Goal: Information Seeking & Learning: Learn about a topic

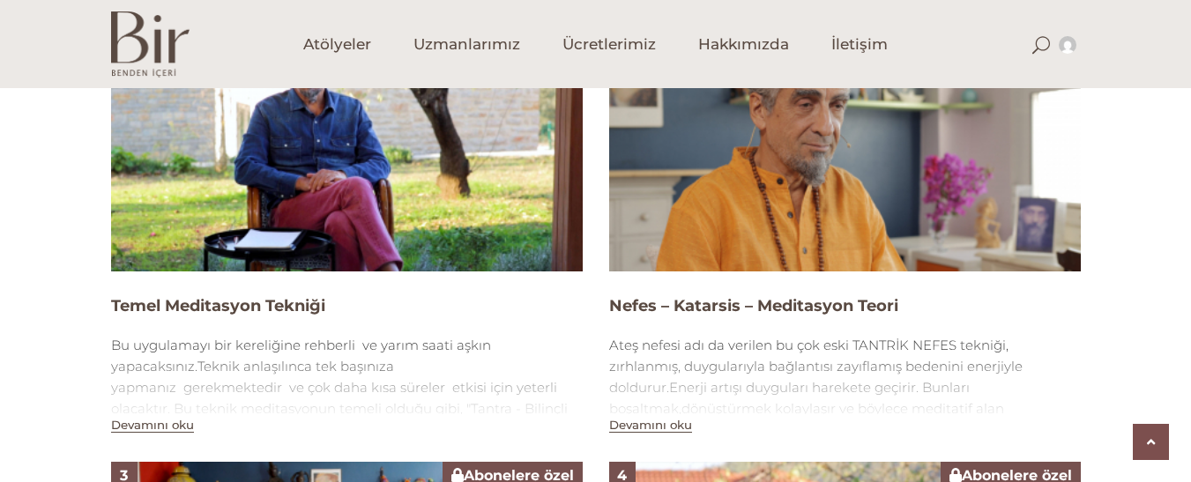
scroll to position [1234, 0]
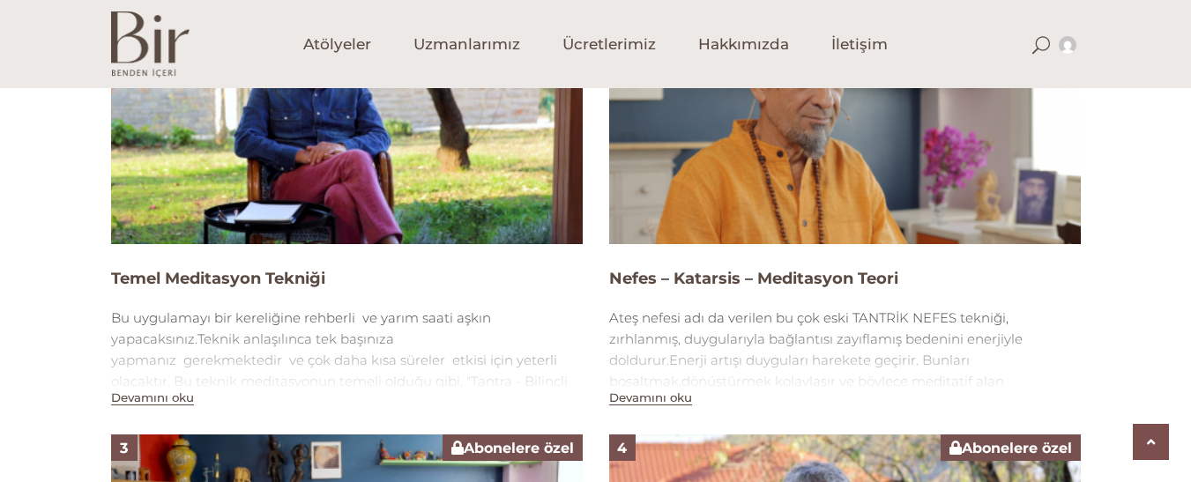
click at [821, 182] on img at bounding box center [845, 111] width 472 height 265
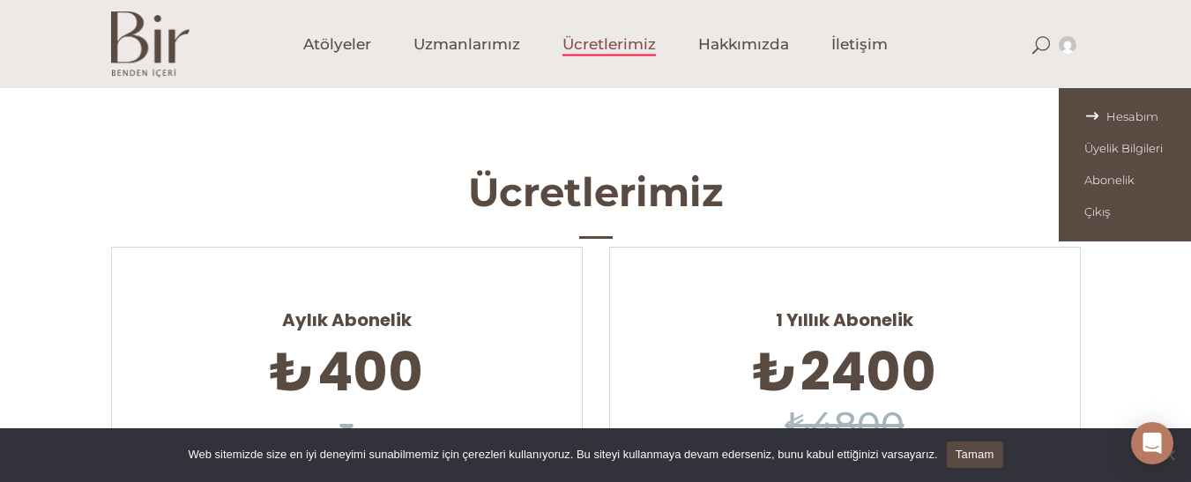
click at [1096, 116] on span "Hesabım" at bounding box center [1136, 116] width 103 height 14
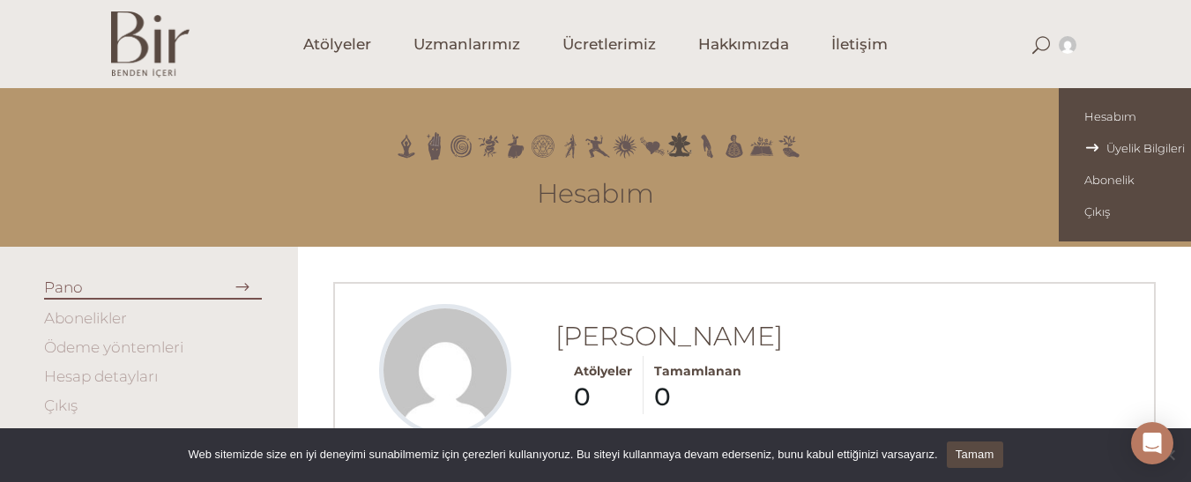
click at [1112, 148] on span "Üyelik Bilgileri" at bounding box center [1136, 148] width 103 height 14
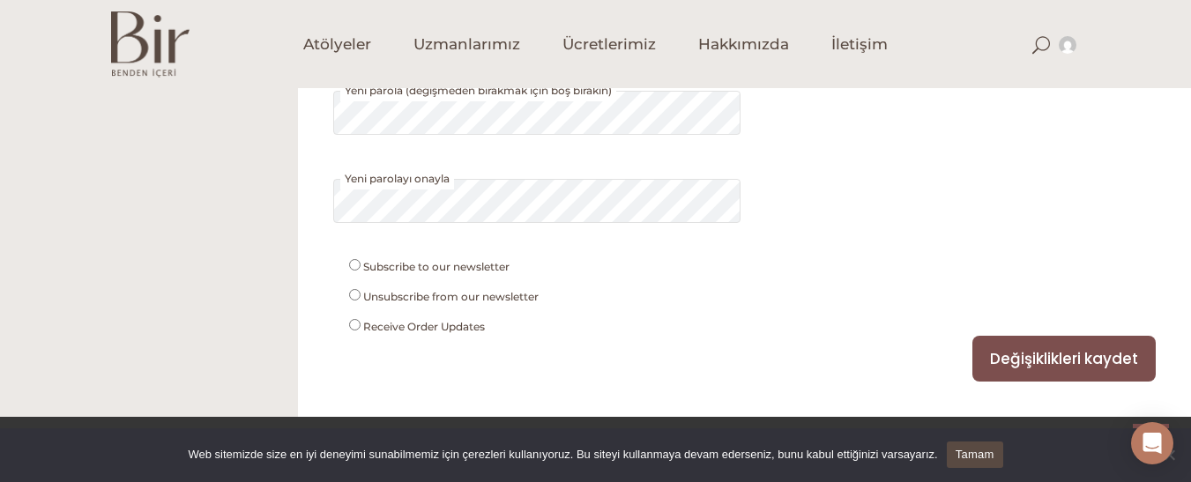
scroll to position [968, 0]
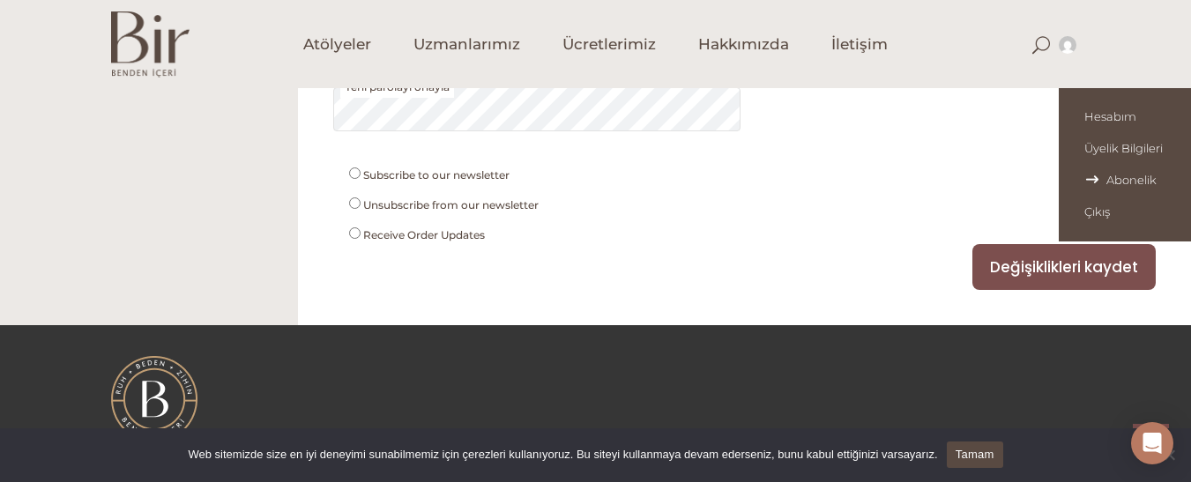
click at [1104, 177] on span "Abonelik" at bounding box center [1136, 180] width 103 height 14
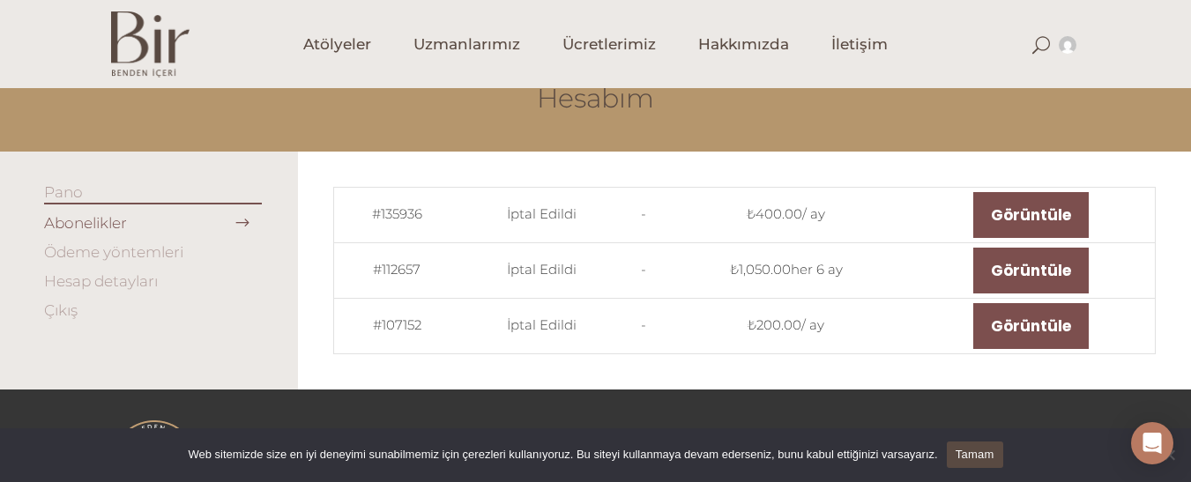
scroll to position [176, 0]
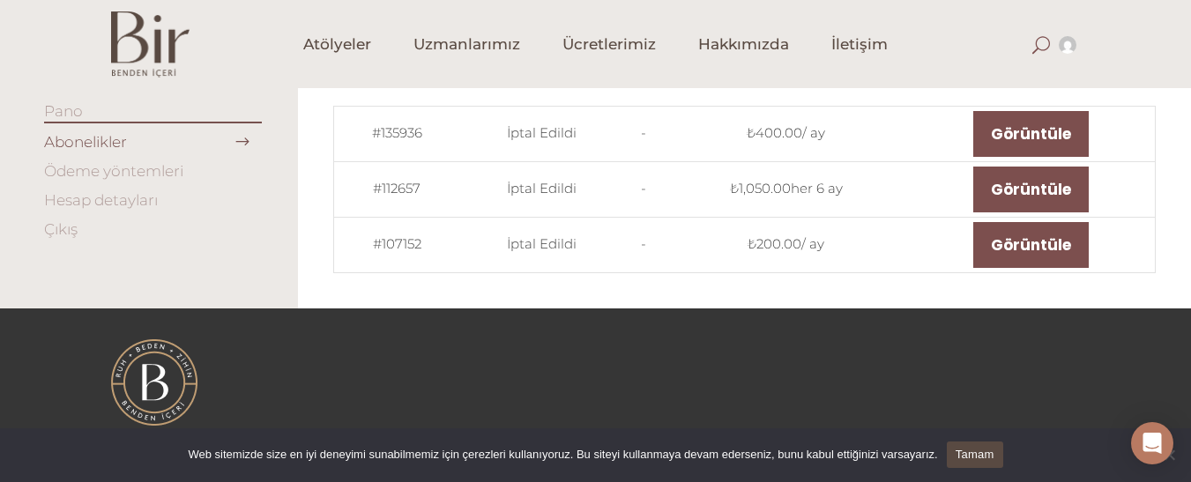
click at [1043, 40] on span at bounding box center [1041, 45] width 18 height 18
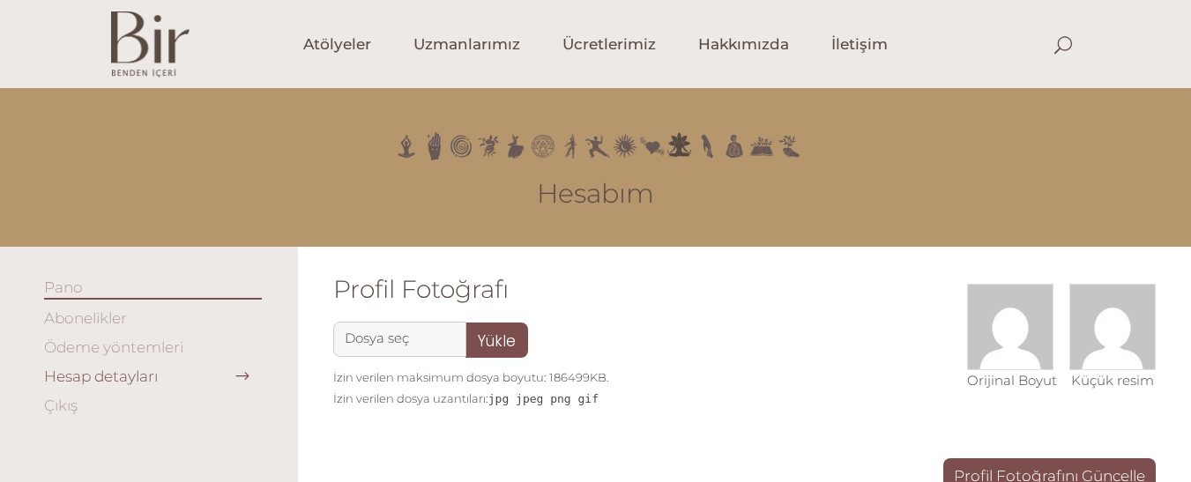
scroll to position [968, 0]
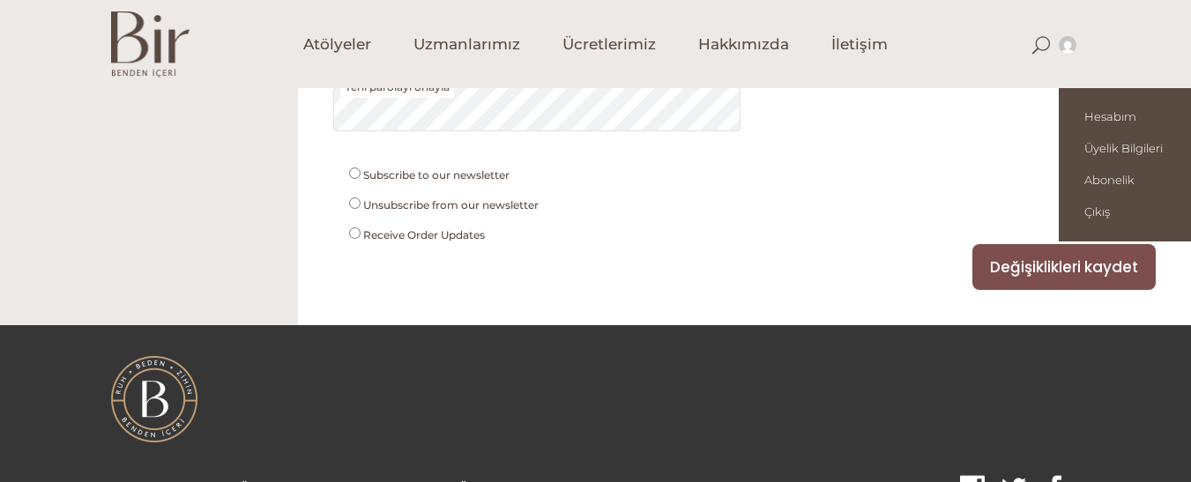
click at [1062, 40] on img at bounding box center [1068, 45] width 18 height 18
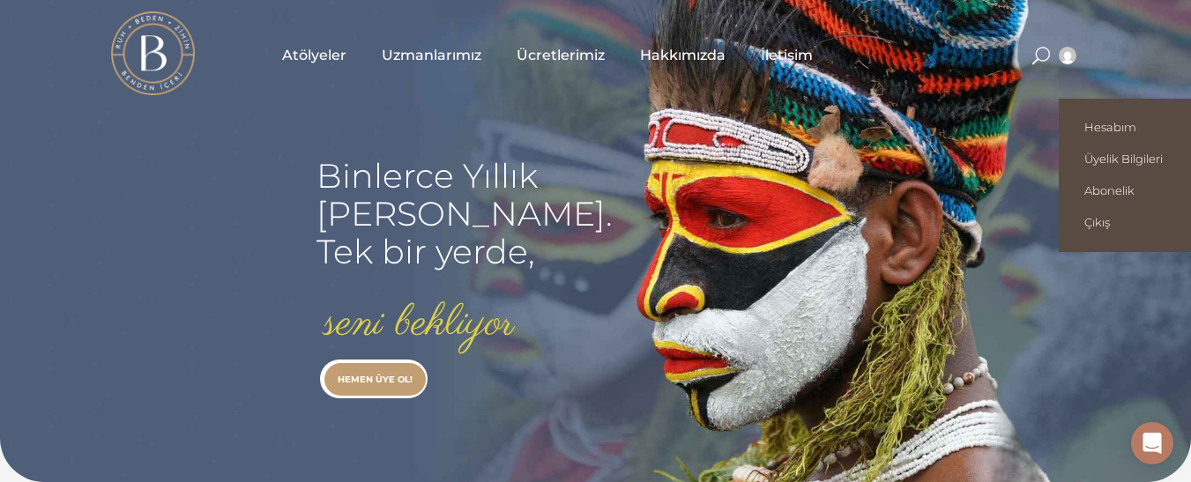
click at [1070, 50] on img at bounding box center [1068, 56] width 18 height 18
click at [1065, 56] on img at bounding box center [1068, 56] width 18 height 18
click at [1064, 56] on img at bounding box center [1068, 56] width 18 height 18
click at [1068, 57] on img at bounding box center [1068, 56] width 18 height 18
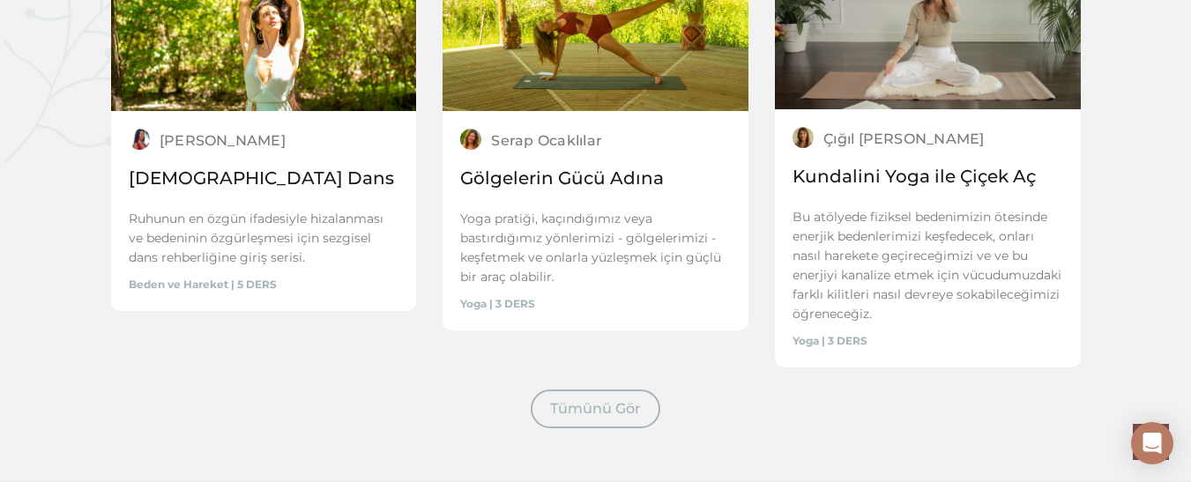
scroll to position [2504, 0]
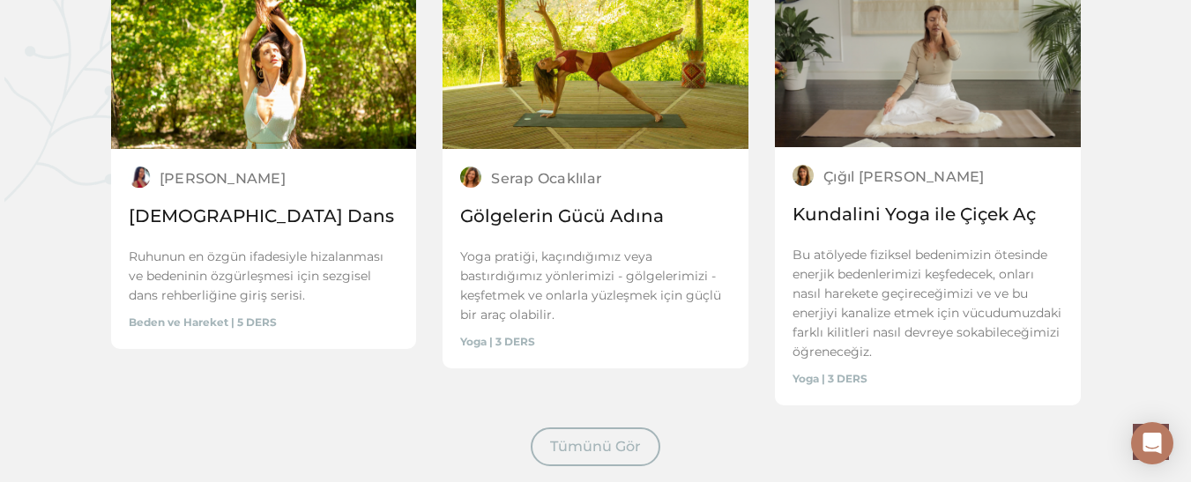
click at [250, 103] on img at bounding box center [264, 62] width 315 height 177
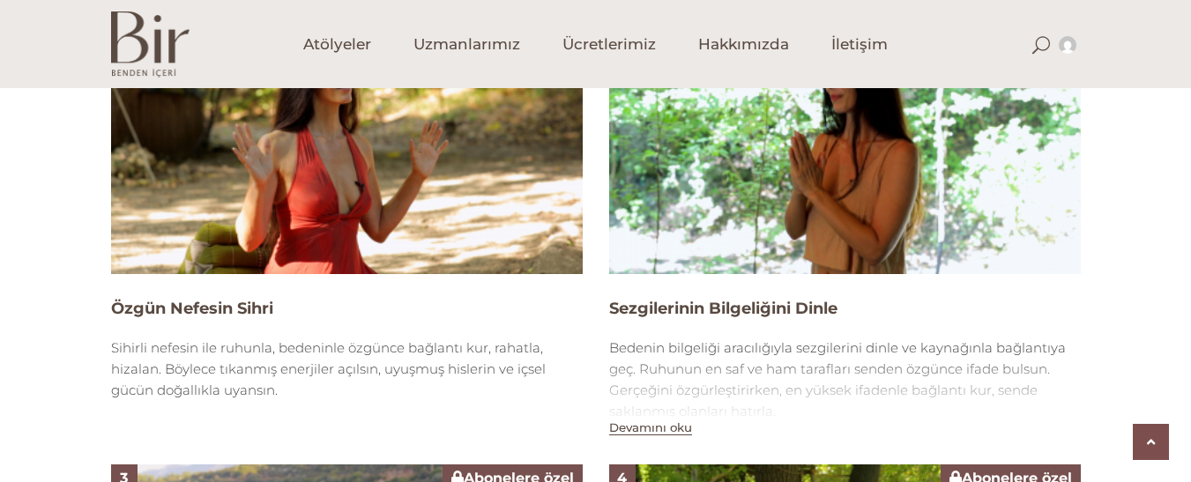
scroll to position [1305, 0]
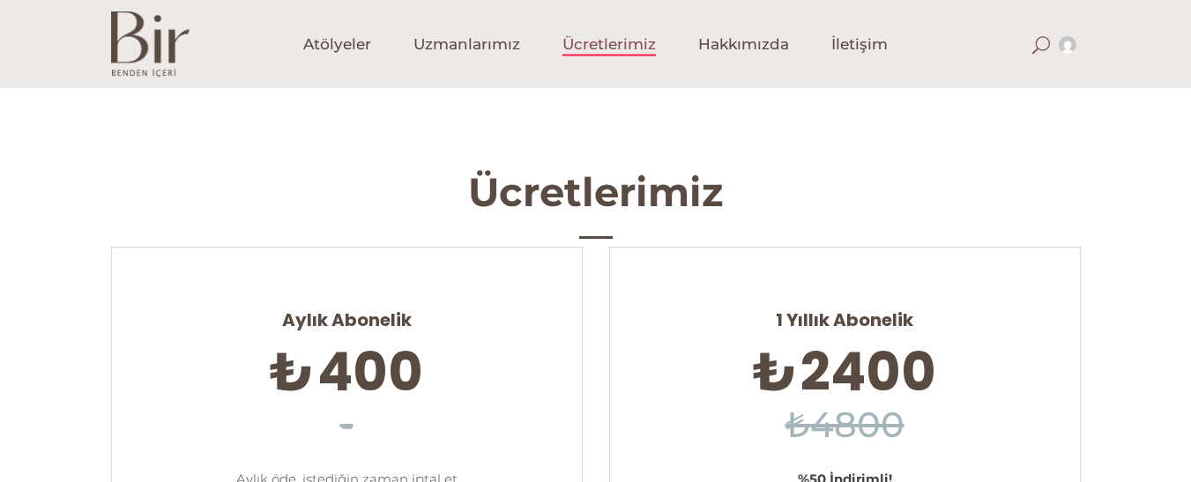
click at [1041, 50] on span at bounding box center [1041, 45] width 18 height 18
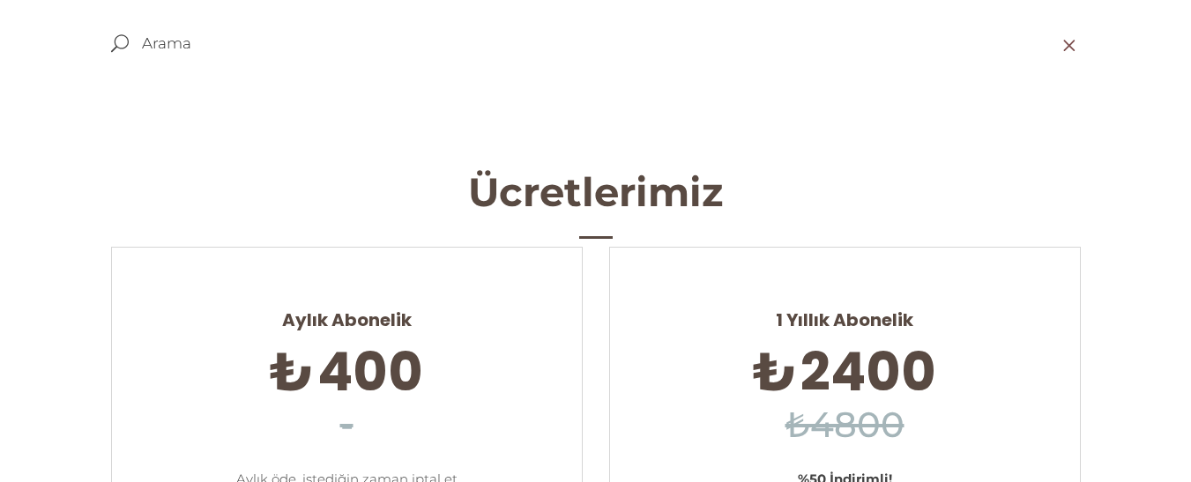
click at [1069, 42] on span at bounding box center [1068, 45] width 25 height 25
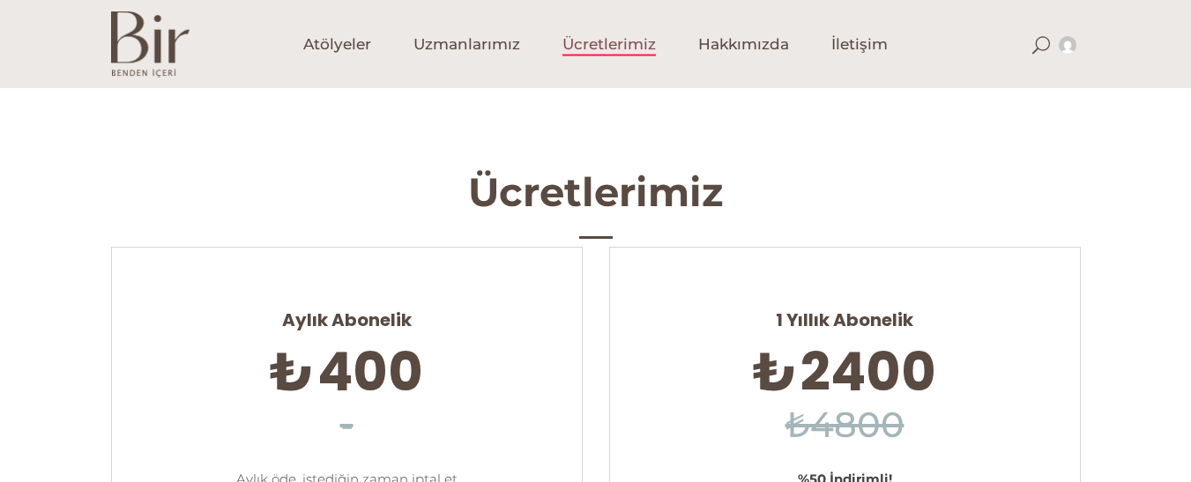
click at [1069, 42] on img at bounding box center [1068, 45] width 18 height 18
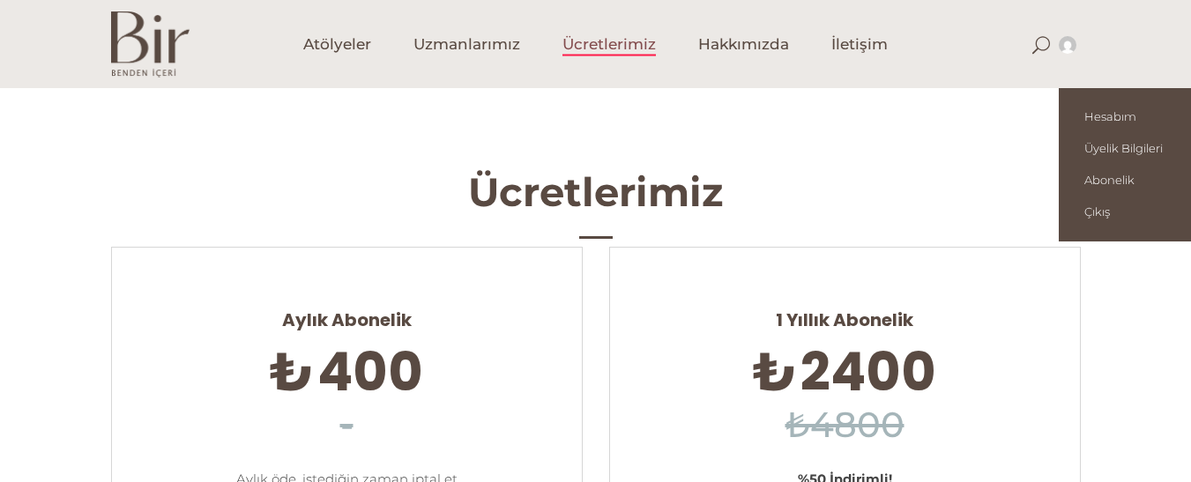
click at [1069, 42] on img at bounding box center [1068, 45] width 18 height 18
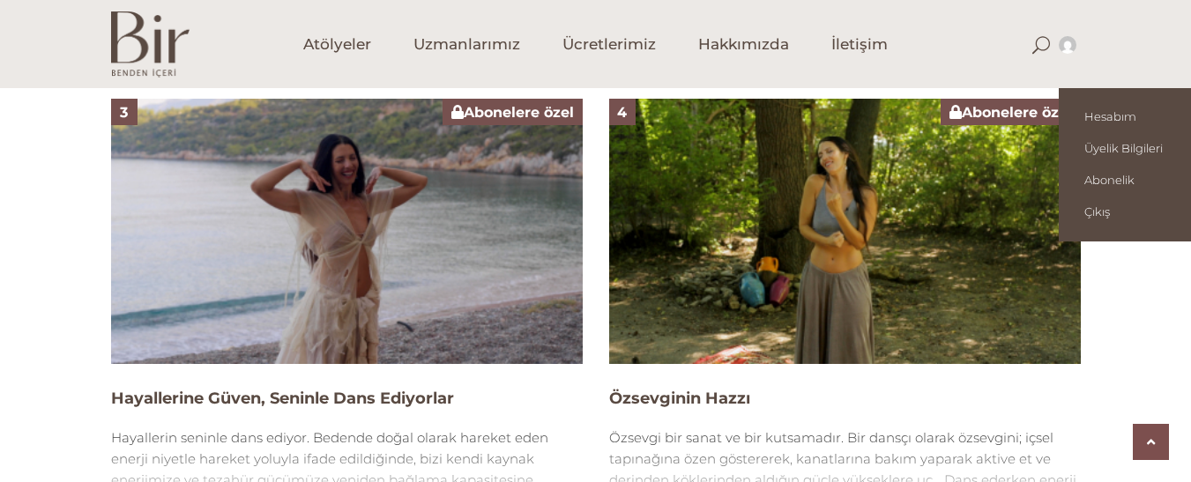
scroll to position [1305, 0]
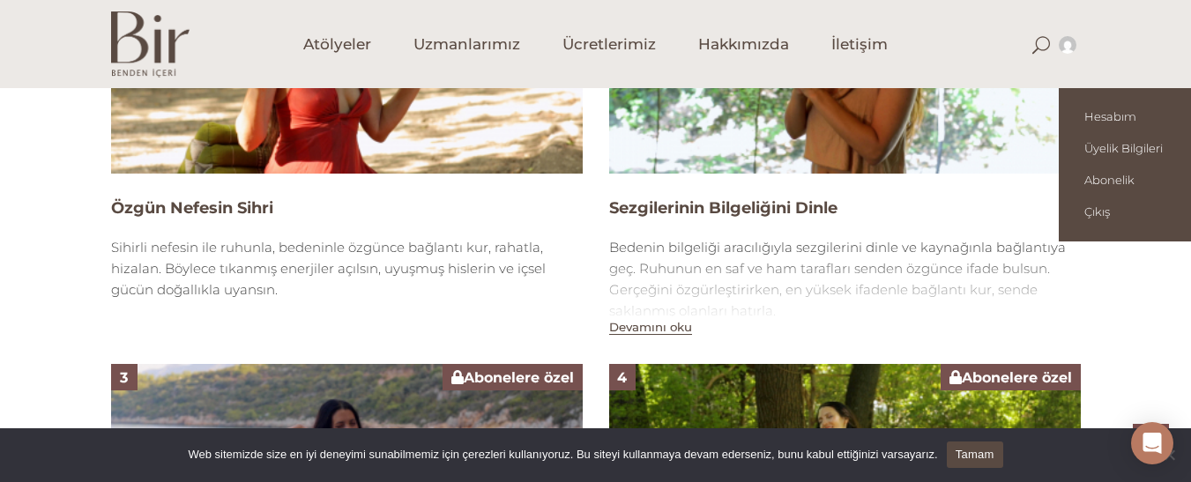
click at [1065, 41] on img at bounding box center [1068, 45] width 18 height 18
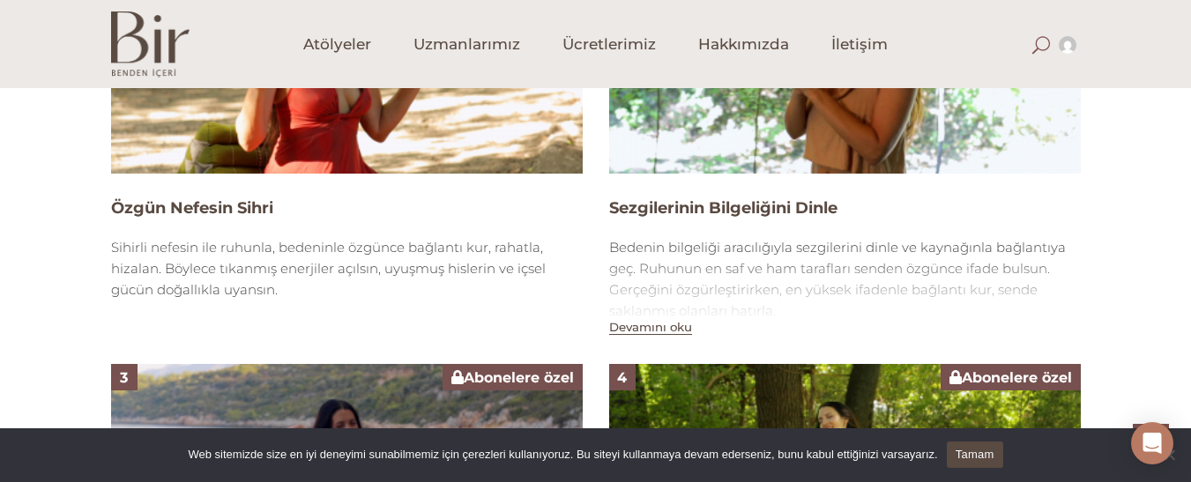
click at [1046, 44] on span at bounding box center [1041, 45] width 18 height 18
